Goal: Task Accomplishment & Management: Manage account settings

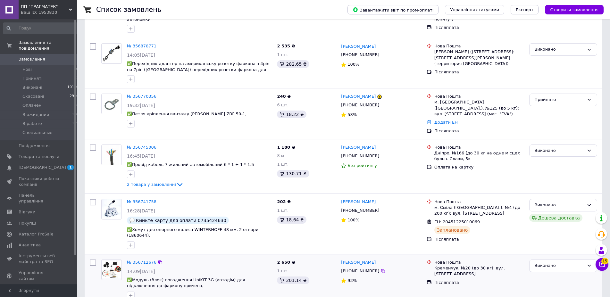
scroll to position [229, 0]
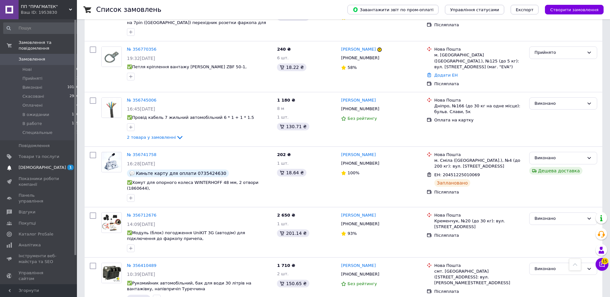
click at [34, 165] on span "[DEMOGRAPHIC_DATA]" at bounding box center [42, 168] width 47 height 6
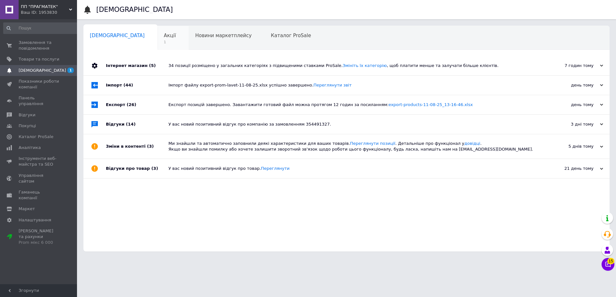
click at [164, 38] on span "Акції" at bounding box center [170, 36] width 12 height 6
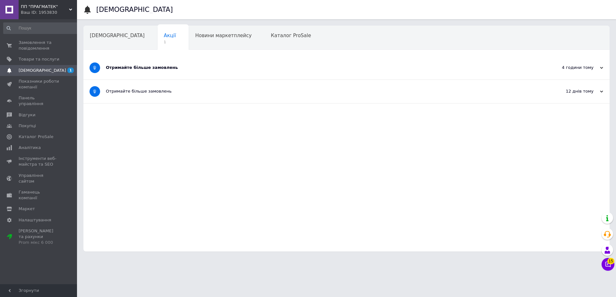
click at [180, 68] on div "Отримайте більше замовлень" at bounding box center [322, 68] width 433 height 6
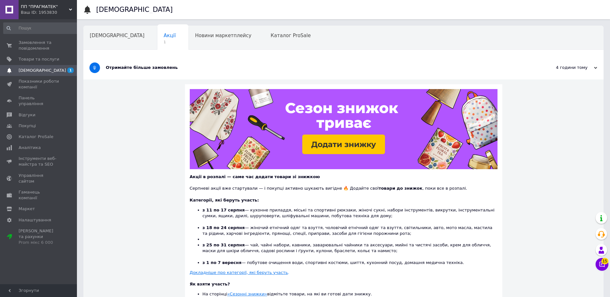
click at [180, 68] on div "Отримайте більше замовлень" at bounding box center [320, 68] width 428 height 6
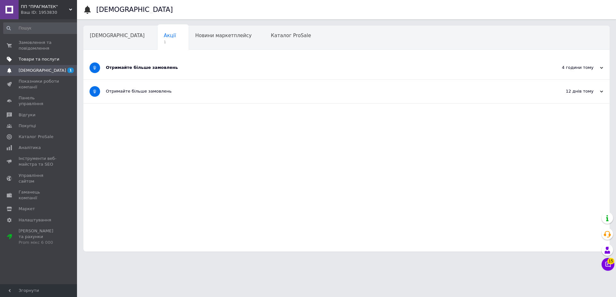
click at [34, 59] on span "Товари та послуги" at bounding box center [39, 59] width 41 height 6
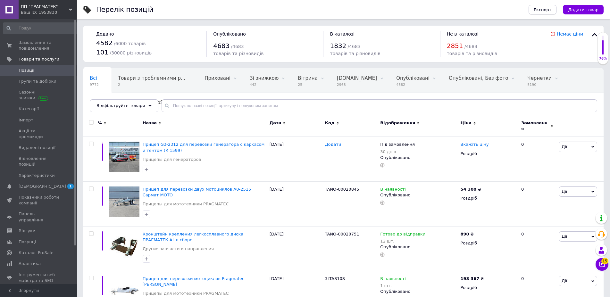
click at [552, 10] on span "Експорт" at bounding box center [543, 9] width 18 height 5
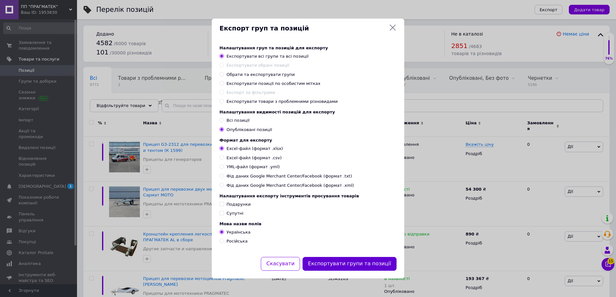
click at [346, 269] on button "Експортувати групи та позиції" at bounding box center [349, 264] width 94 height 14
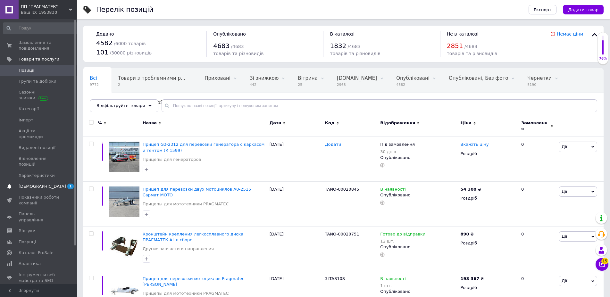
click at [31, 184] on span "[DEMOGRAPHIC_DATA]" at bounding box center [42, 187] width 47 height 6
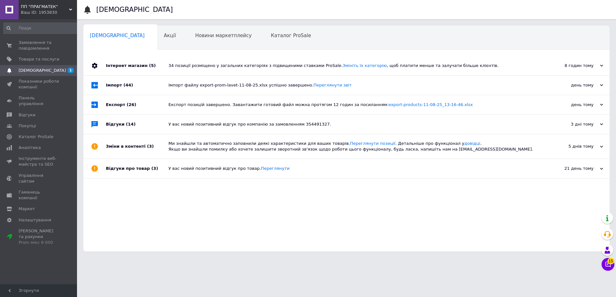
click at [489, 63] on div "34 позиції розміщено у загальних категоріях з підвищеними ставками ProSale. Змі…" at bounding box center [353, 65] width 370 height 19
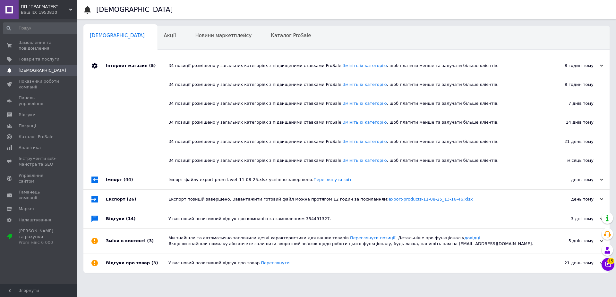
click at [489, 63] on div "34 позиції розміщено у загальних категоріях з підвищеними ставками ProSale. Змі…" at bounding box center [353, 65] width 370 height 19
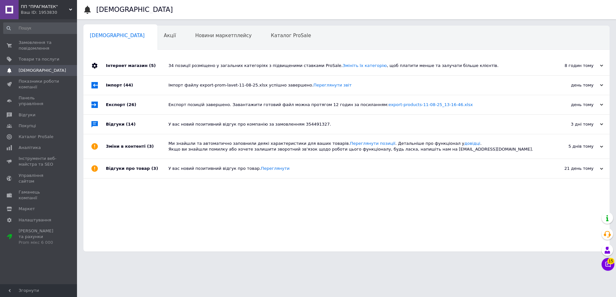
click at [474, 88] on div "Імпорт файлу export-prom-lavet-11-08-25.xlsx успішно завершено. Переглянути звіт" at bounding box center [353, 85] width 370 height 6
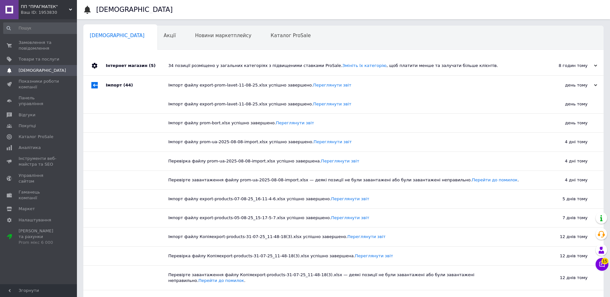
click at [378, 85] on div "Імпорт файлу export-prom-lavet-11-08-25.xlsx успішно завершено. Переглянути звіт" at bounding box center [350, 85] width 365 height 6
